Goal: Information Seeking & Learning: Learn about a topic

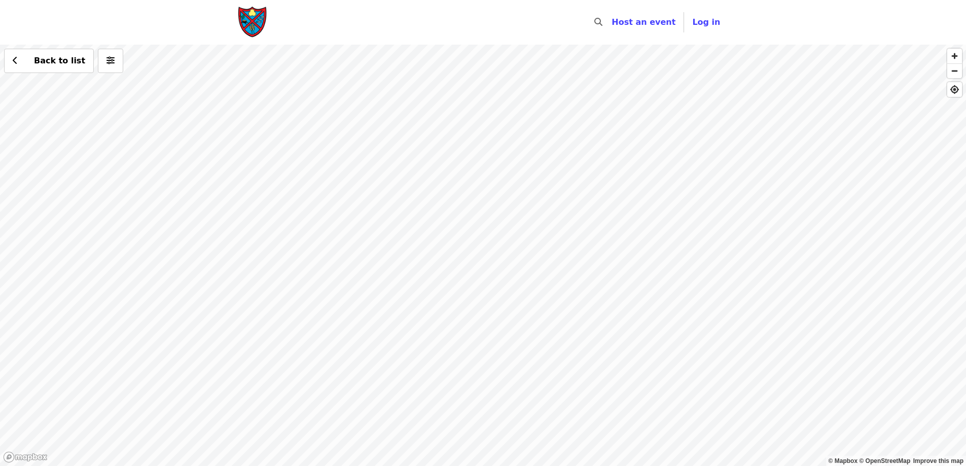
click at [567, 205] on div "Back to list" at bounding box center [483, 256] width 966 height 422
click at [622, 438] on div "Back to list" at bounding box center [483, 256] width 966 height 422
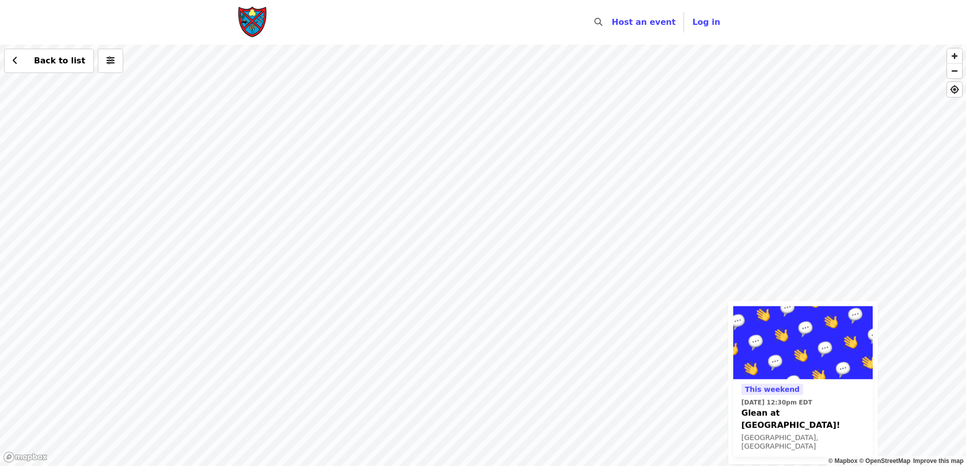
drag, startPoint x: 346, startPoint y: 117, endPoint x: 588, endPoint y: 321, distance: 316.5
click at [588, 321] on div "This weekend [DATE] 12:30pm EDT Glean at [GEOGRAPHIC_DATA]! [GEOGRAPHIC_DATA], …" at bounding box center [483, 256] width 966 height 422
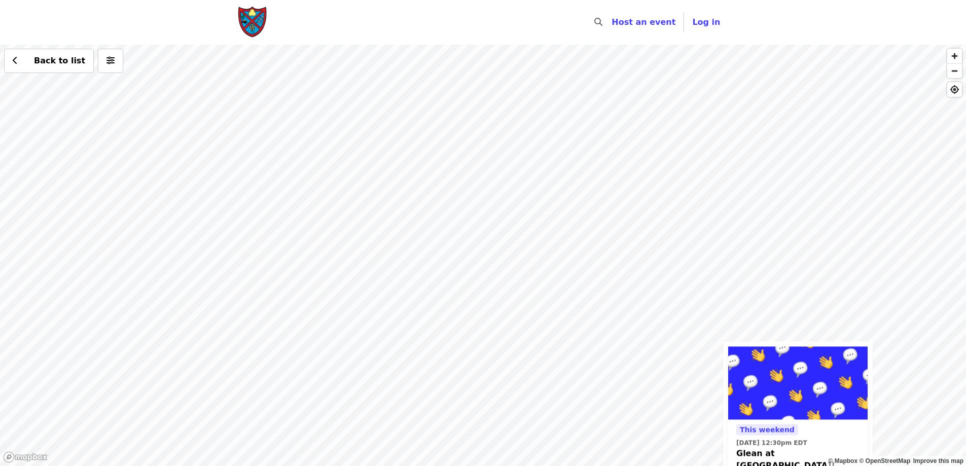
drag, startPoint x: 515, startPoint y: 210, endPoint x: 587, endPoint y: 329, distance: 139.3
click at [587, 333] on div "This weekend [DATE] 12:30pm EDT Glean at [GEOGRAPHIC_DATA]! [GEOGRAPHIC_DATA], …" at bounding box center [483, 256] width 966 height 422
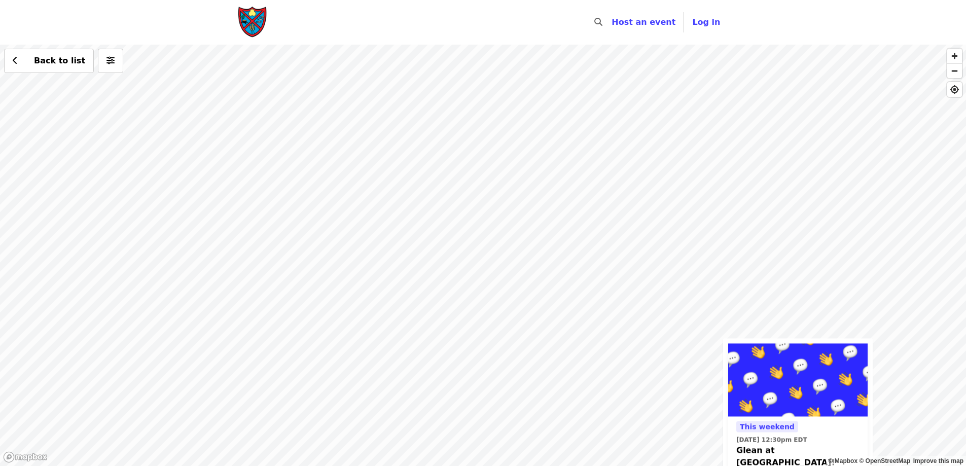
click at [514, 150] on div "This weekend [DATE] 12:30pm EDT Glean at [GEOGRAPHIC_DATA]! [GEOGRAPHIC_DATA], …" at bounding box center [483, 256] width 966 height 422
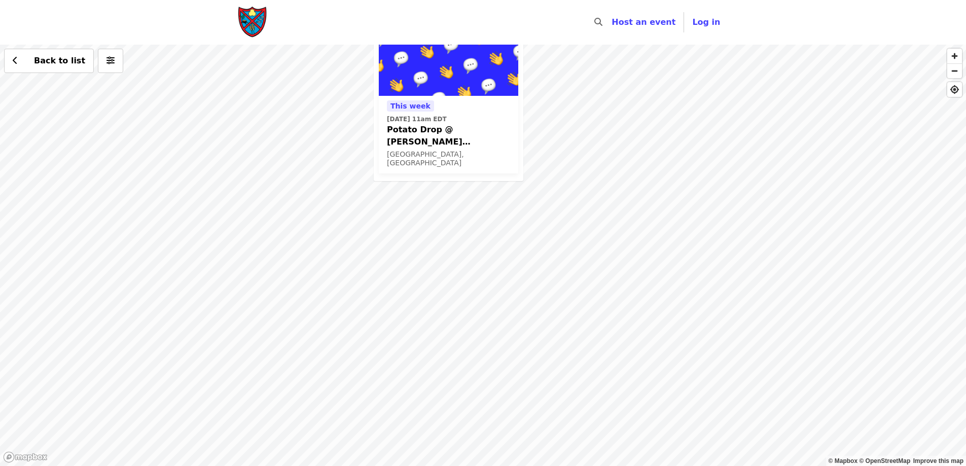
drag, startPoint x: 491, startPoint y: 311, endPoint x: 315, endPoint y: 0, distance: 357.1
click at [318, 4] on div "Skip to content ​ Host an event Host Log in © Mapbox © OpenStreetMap Improve th…" at bounding box center [483, 233] width 966 height 466
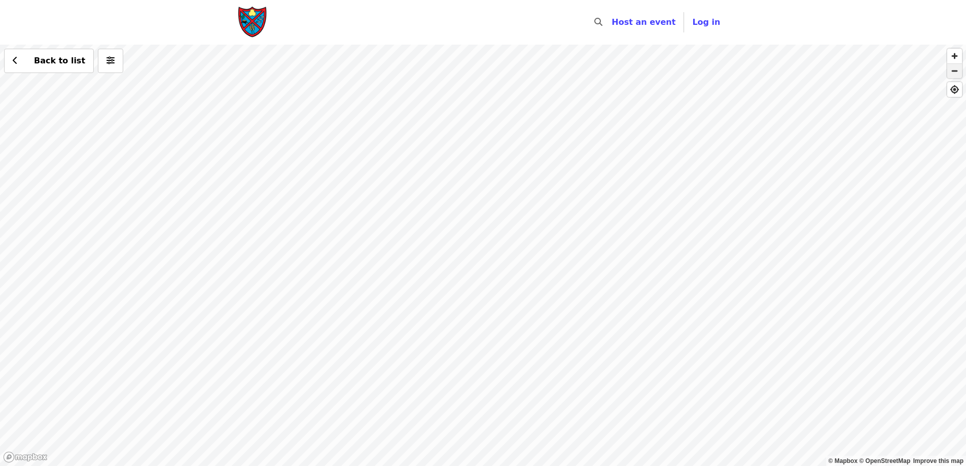
click at [957, 69] on span "button" at bounding box center [955, 71] width 15 height 14
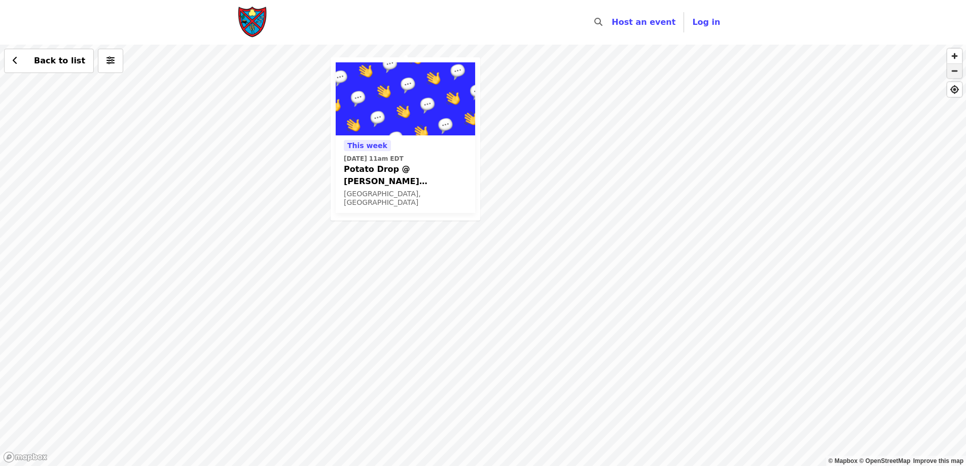
click at [954, 68] on span "button" at bounding box center [955, 71] width 15 height 14
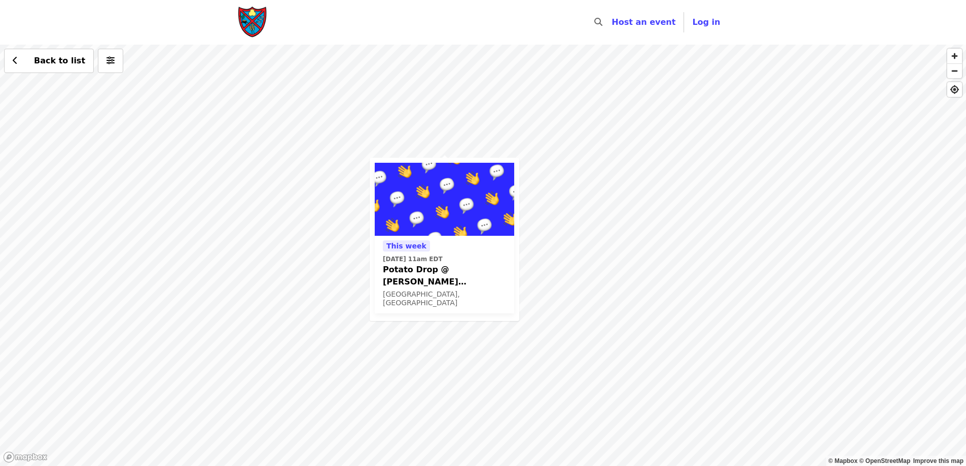
click at [567, 324] on div "[DATE][DATE] 11am EDT Potato Drop @ [PERSON_NAME][GEOGRAPHIC_DATA] (For Communi…" at bounding box center [483, 256] width 966 height 422
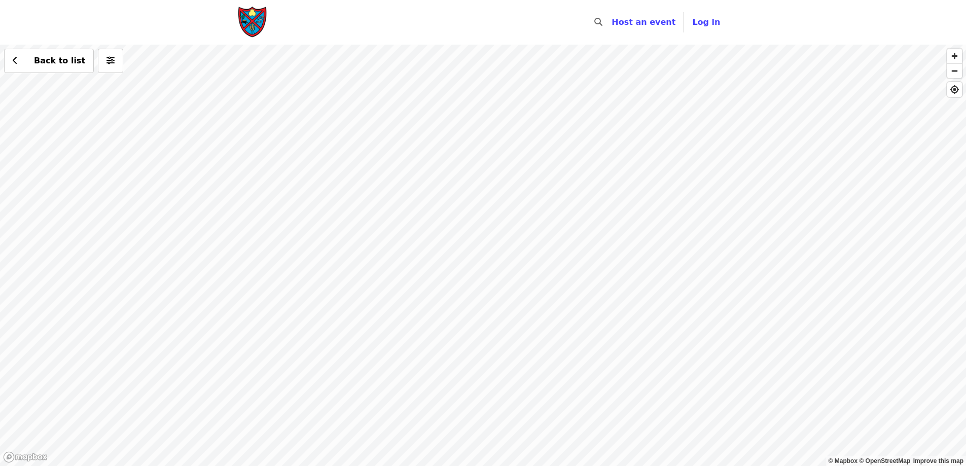
click at [476, 196] on div "Back to list" at bounding box center [483, 256] width 966 height 422
